Goal: Check status

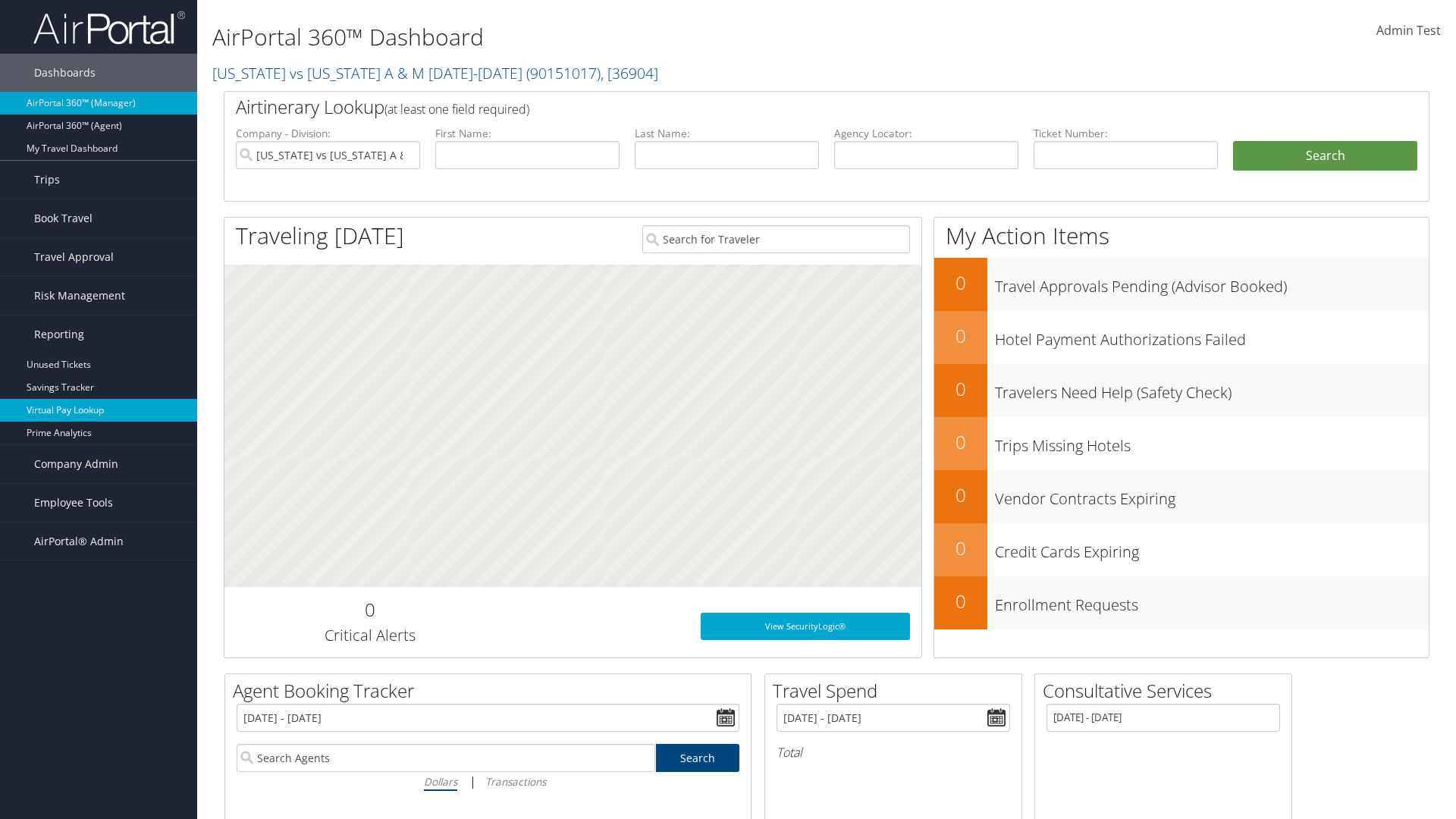
click at [98, 410] on link "Virtual Pay Lookup" at bounding box center [98, 410] width 197 height 23
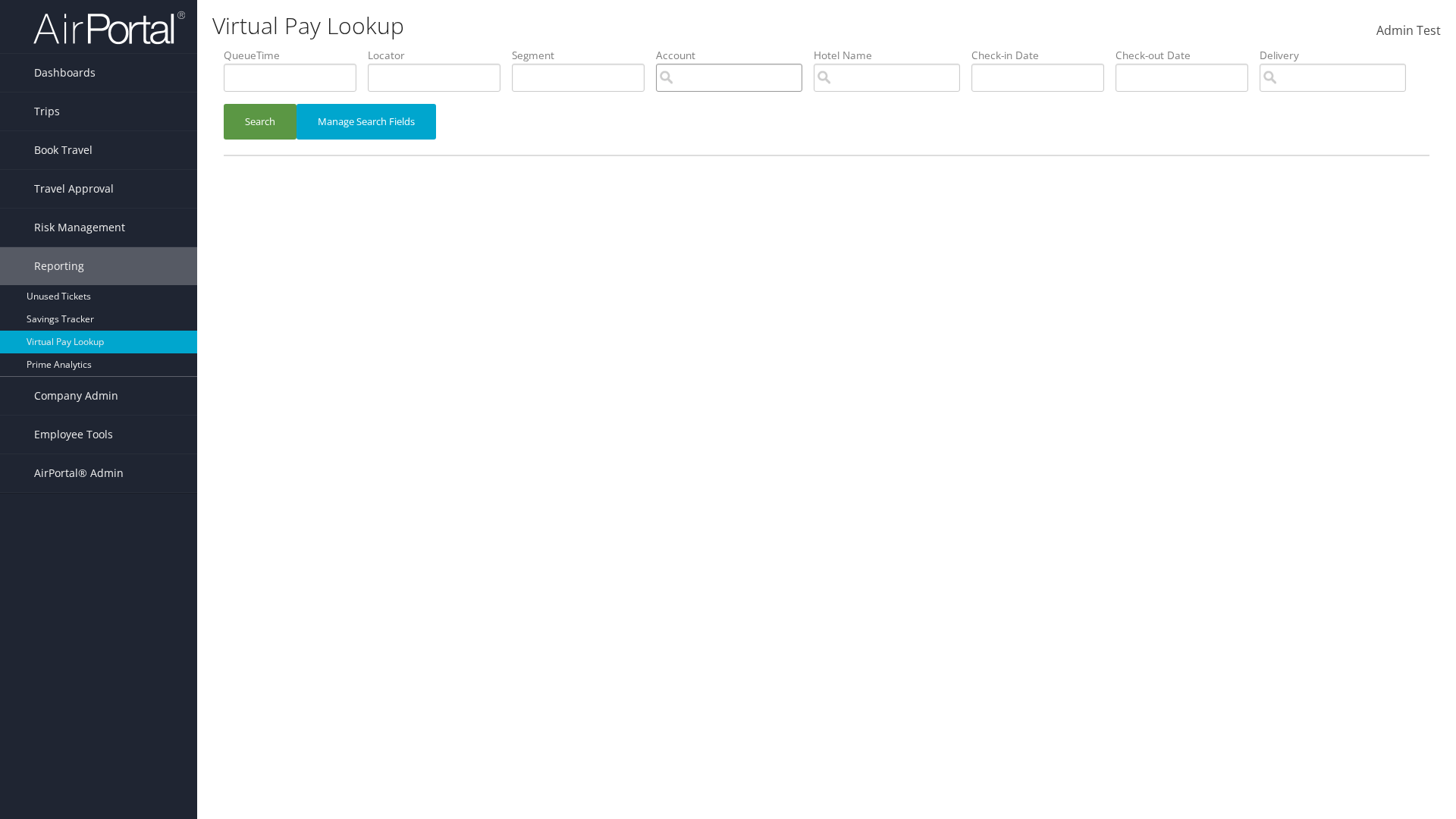
click at [728, 77] on input "search" at bounding box center [728, 78] width 146 height 28
type input "weatherby"
